Goal: Check status: Check status

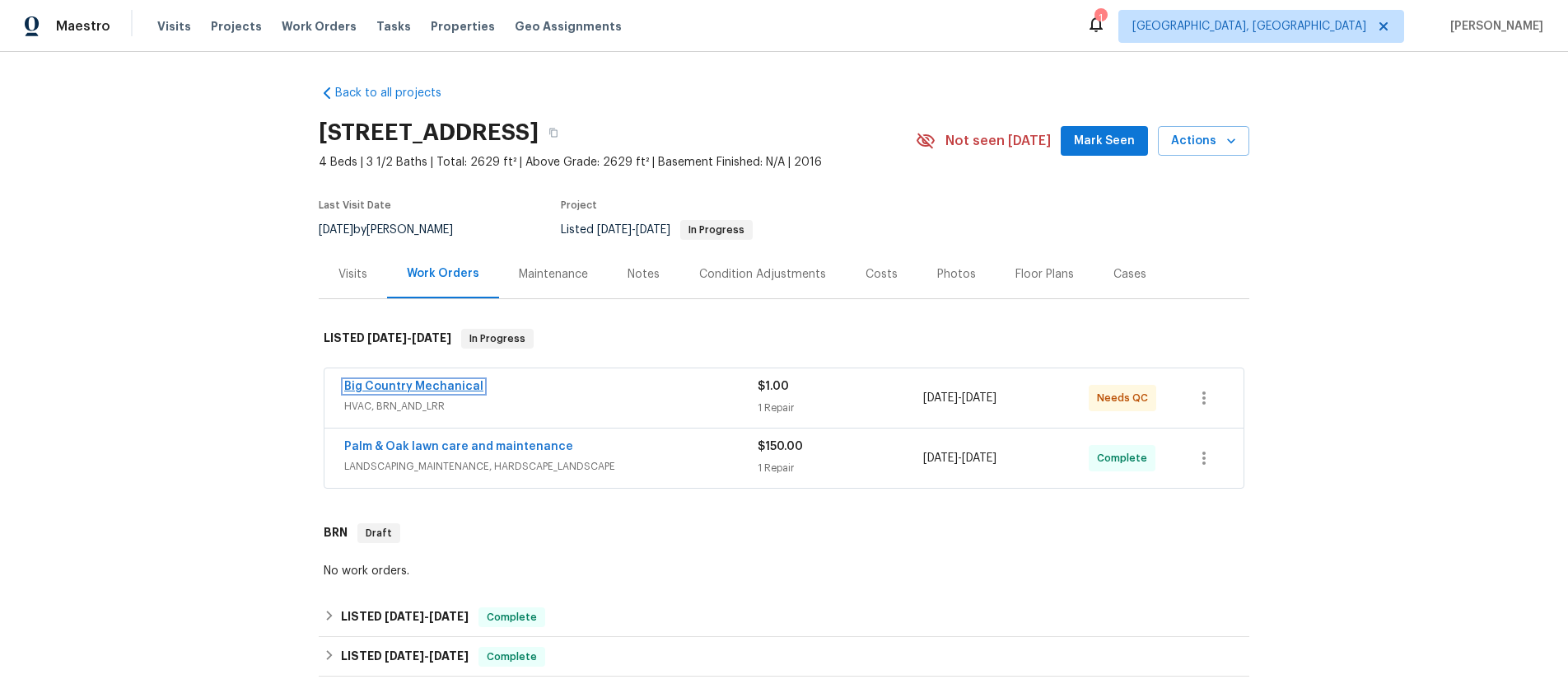
click at [399, 387] on link "Big Country Mechanical" at bounding box center [413, 386] width 139 height 11
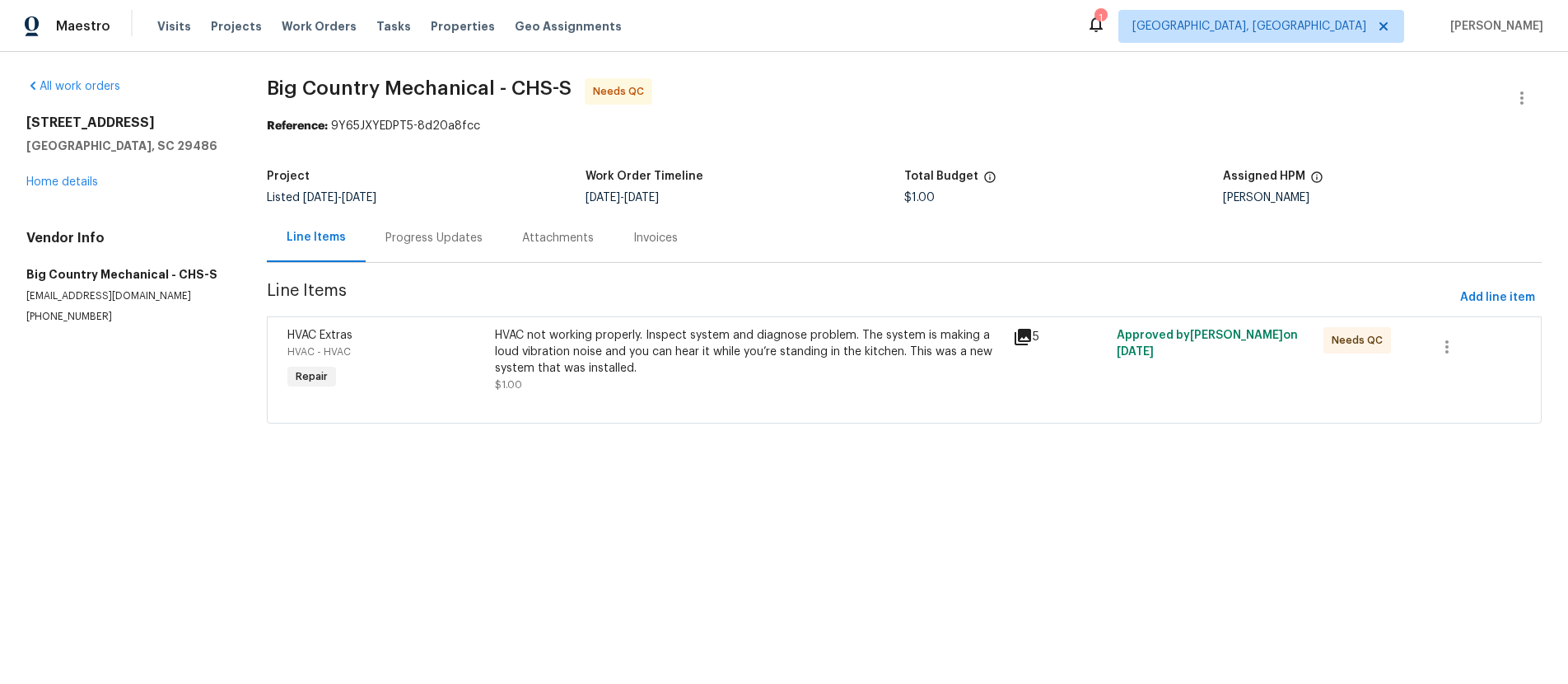
click at [657, 238] on div "Invoices" at bounding box center [655, 238] width 45 height 16
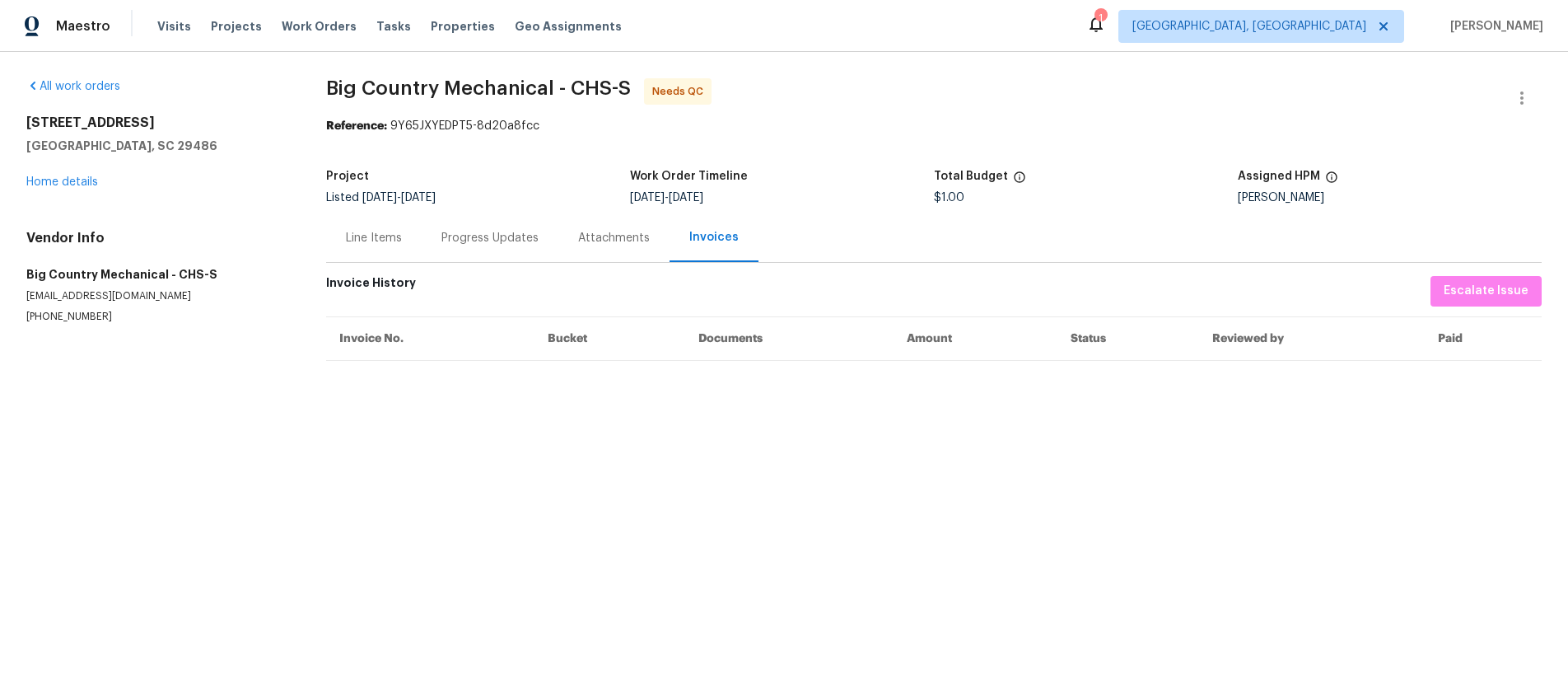
click at [383, 237] on div "Line Items" at bounding box center [373, 238] width 56 height 16
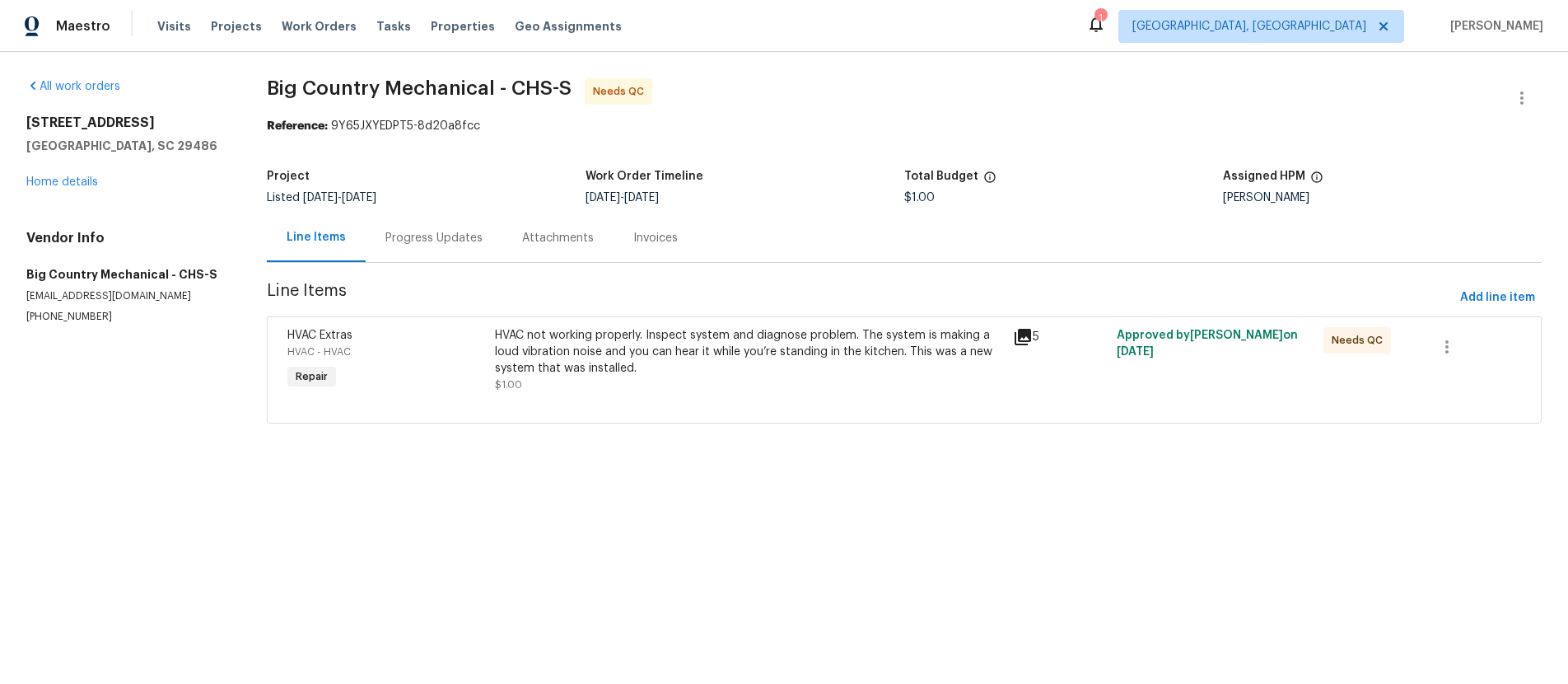
click at [1023, 335] on icon at bounding box center [1022, 336] width 16 height 16
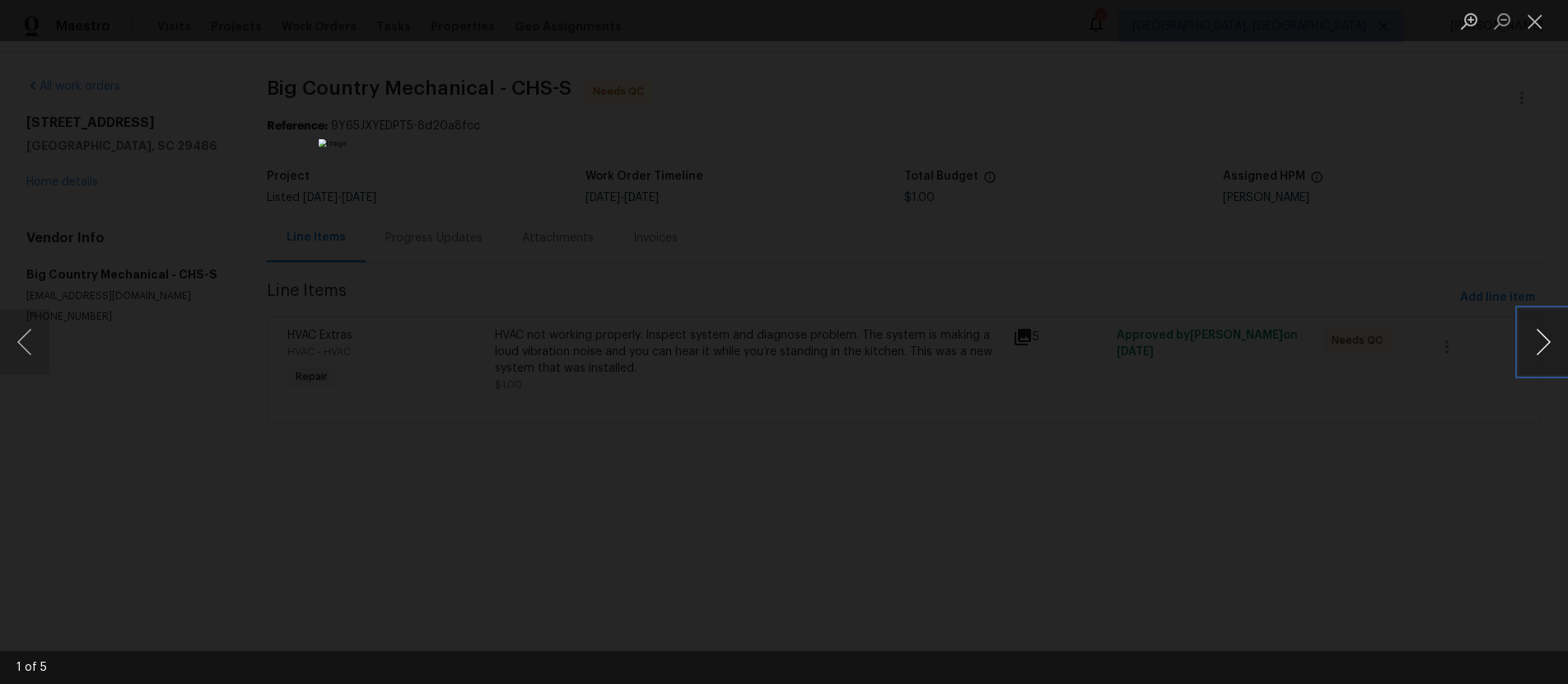
click at [1549, 344] on button "Next image" at bounding box center [1543, 342] width 50 height 66
click at [1549, 345] on button "Next image" at bounding box center [1543, 342] width 50 height 66
click at [1549, 347] on button "Next image" at bounding box center [1543, 342] width 50 height 66
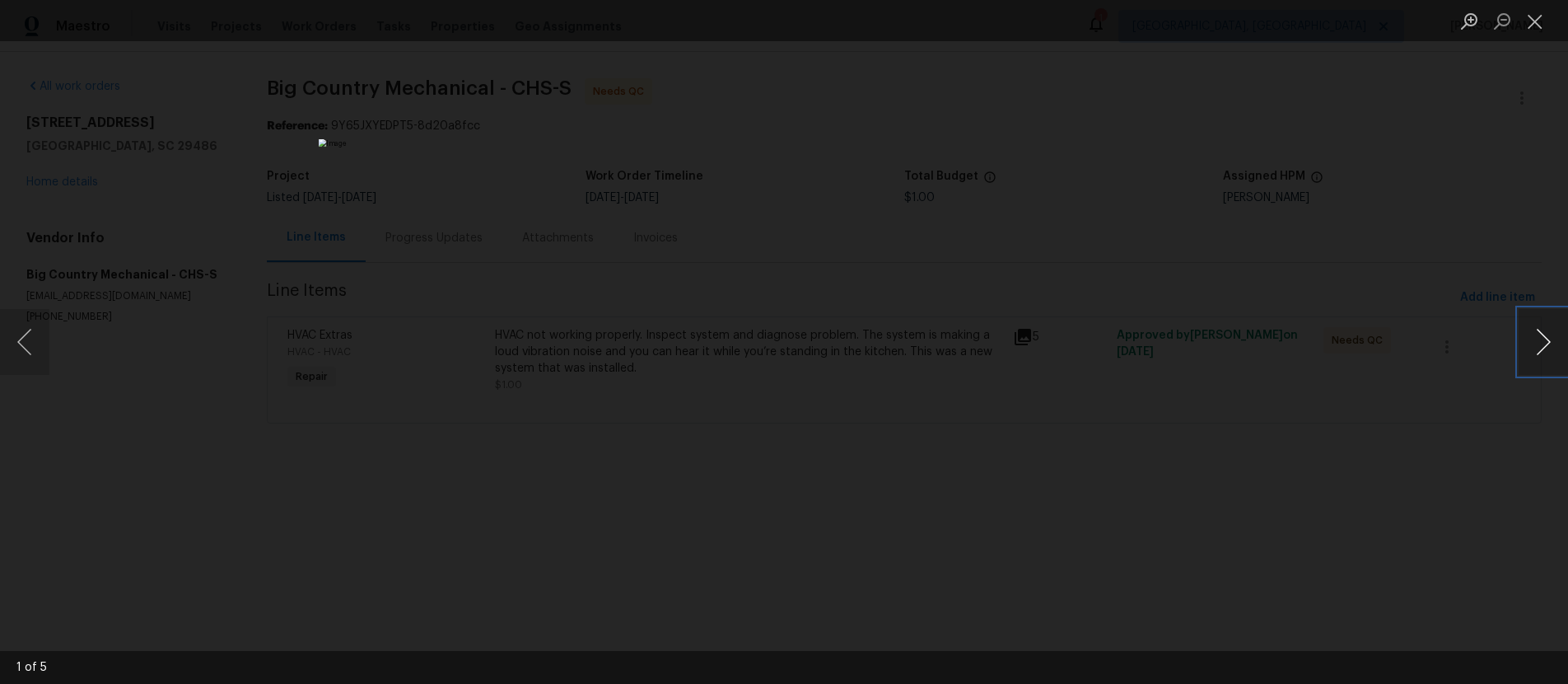
click at [1549, 347] on button "Next image" at bounding box center [1543, 342] width 50 height 66
click at [1143, 257] on div "Lightbox" at bounding box center [784, 342] width 1568 height 684
